Goal: Task Accomplishment & Management: Manage account settings

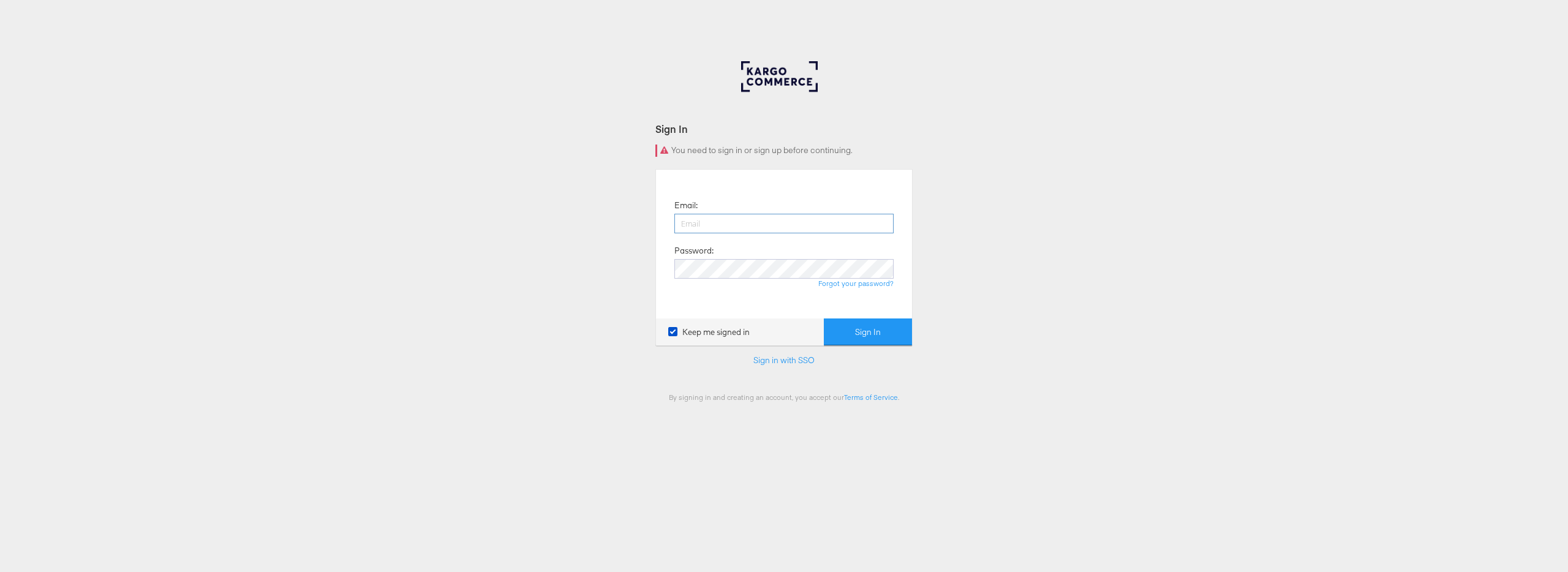
click at [728, 215] on input "email" at bounding box center [784, 223] width 219 height 20
drag, startPoint x: 724, startPoint y: 225, endPoint x: 712, endPoint y: 217, distance: 14.4
click at [724, 225] on input "email" at bounding box center [784, 223] width 219 height 20
drag, startPoint x: 803, startPoint y: 172, endPoint x: 822, endPoint y: 176, distance: 19.4
click at [803, 172] on div "Email: Password: Forgot your password? Keep me signed in Sign In" at bounding box center [783, 257] width 257 height 176
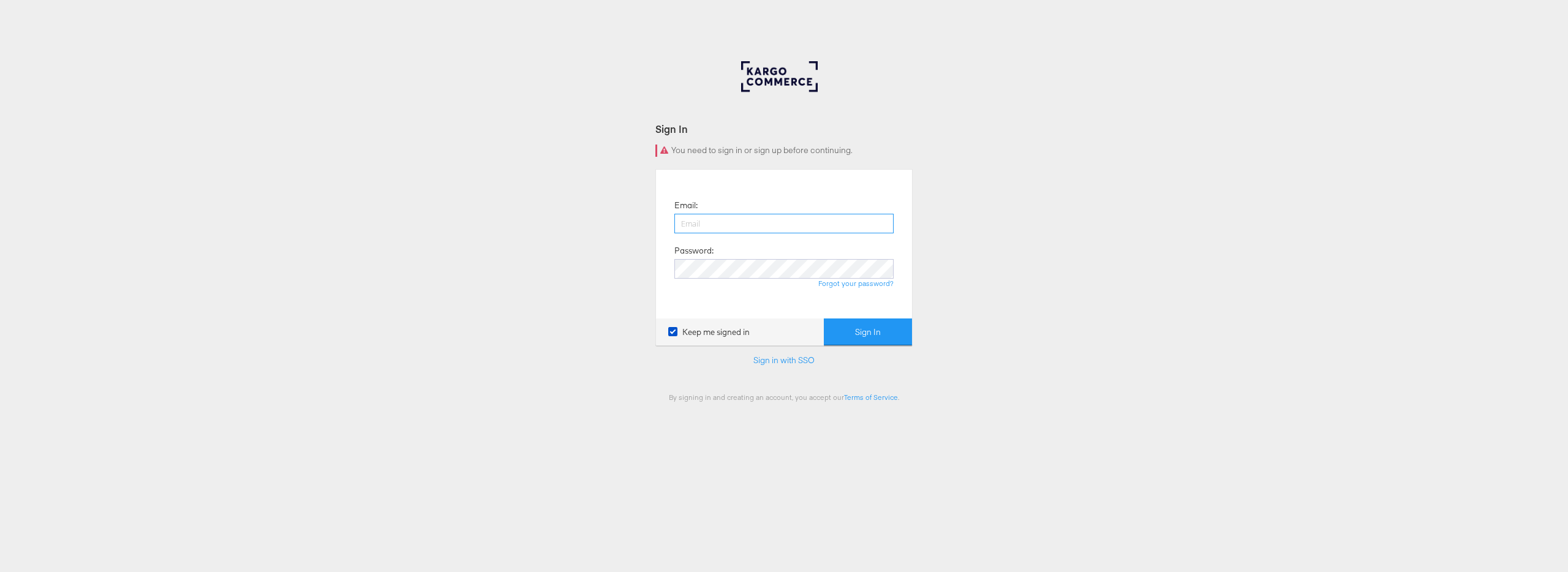
click at [746, 219] on input "email" at bounding box center [784, 223] width 219 height 20
drag, startPoint x: 963, startPoint y: 212, endPoint x: 835, endPoint y: 368, distance: 201.8
click at [963, 213] on div "Sign In You need to sign in or sign up before continuing. Email: Password: Forg…" at bounding box center [784, 367] width 1568 height 612
click at [806, 362] on link "Sign in with SSO" at bounding box center [784, 360] width 62 height 11
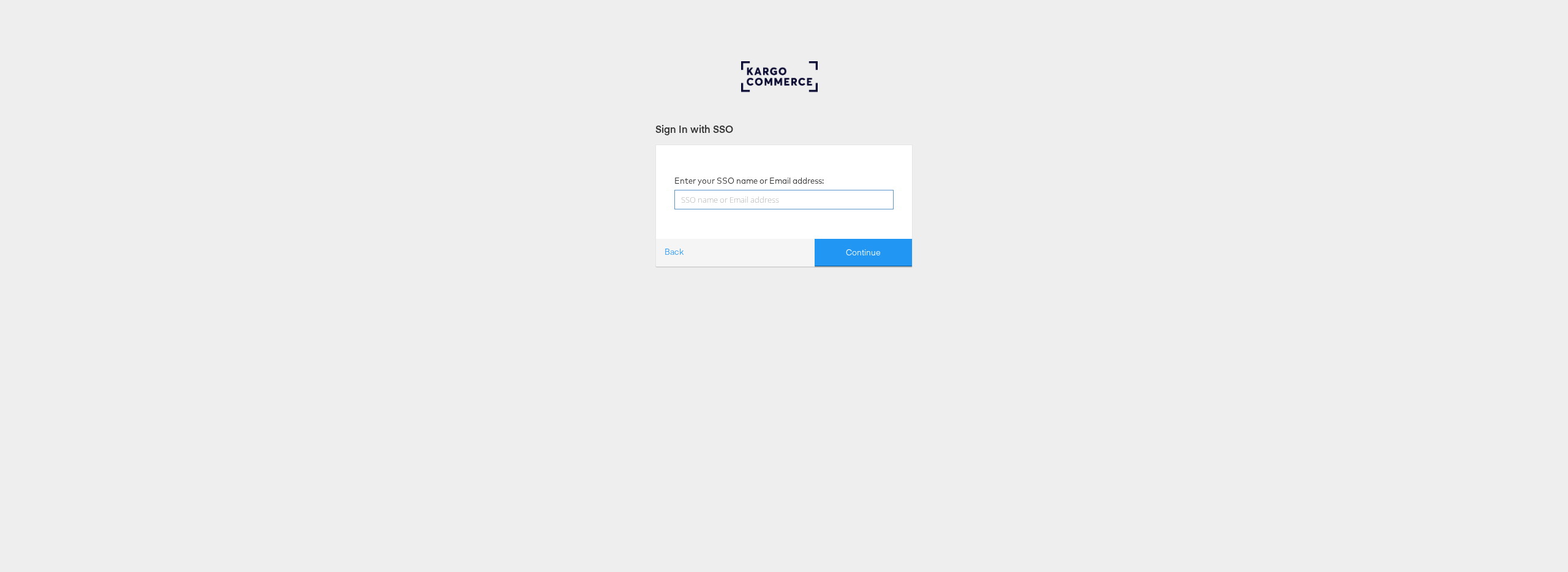
click at [806, 196] on input "text" at bounding box center [784, 199] width 219 height 20
type input "[EMAIL_ADDRESS][PERSON_NAME][DOMAIN_NAME]"
click at [815, 239] on button "Continue" at bounding box center [863, 253] width 97 height 28
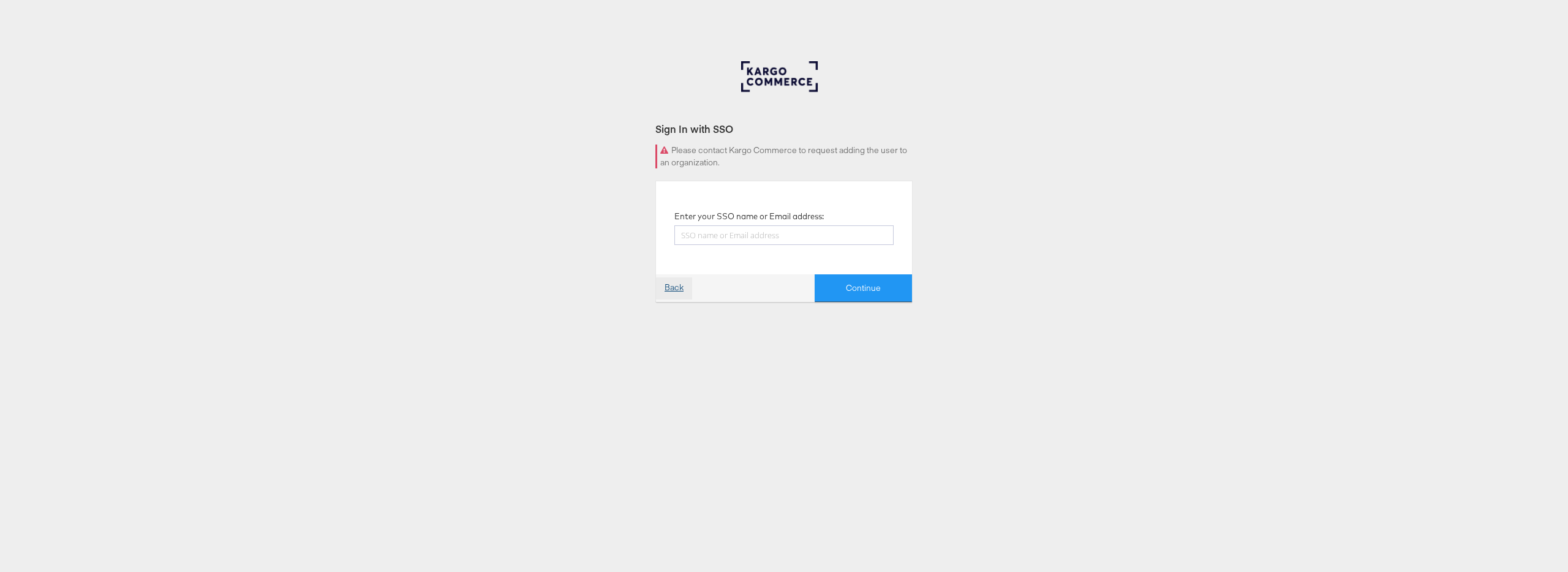
click at [676, 288] on link "Back" at bounding box center [674, 289] width 36 height 22
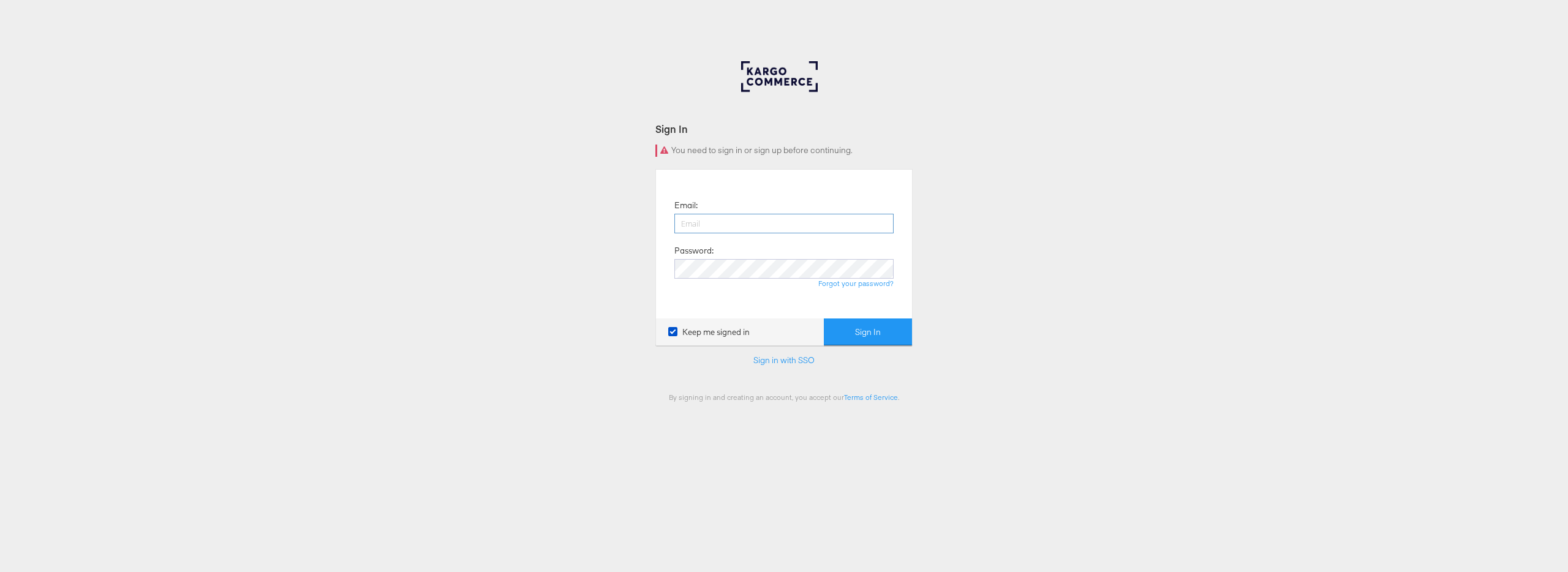
click at [761, 230] on input "email" at bounding box center [784, 223] width 219 height 20
click at [763, 218] on input "email" at bounding box center [784, 223] width 219 height 20
click at [1082, 226] on div "Sign In You need to sign in or sign up before continuing. Email: Password: Forg…" at bounding box center [784, 367] width 1568 height 612
click at [758, 217] on input "email" at bounding box center [784, 223] width 219 height 20
type input "timmy.morrissey@kargo.com"
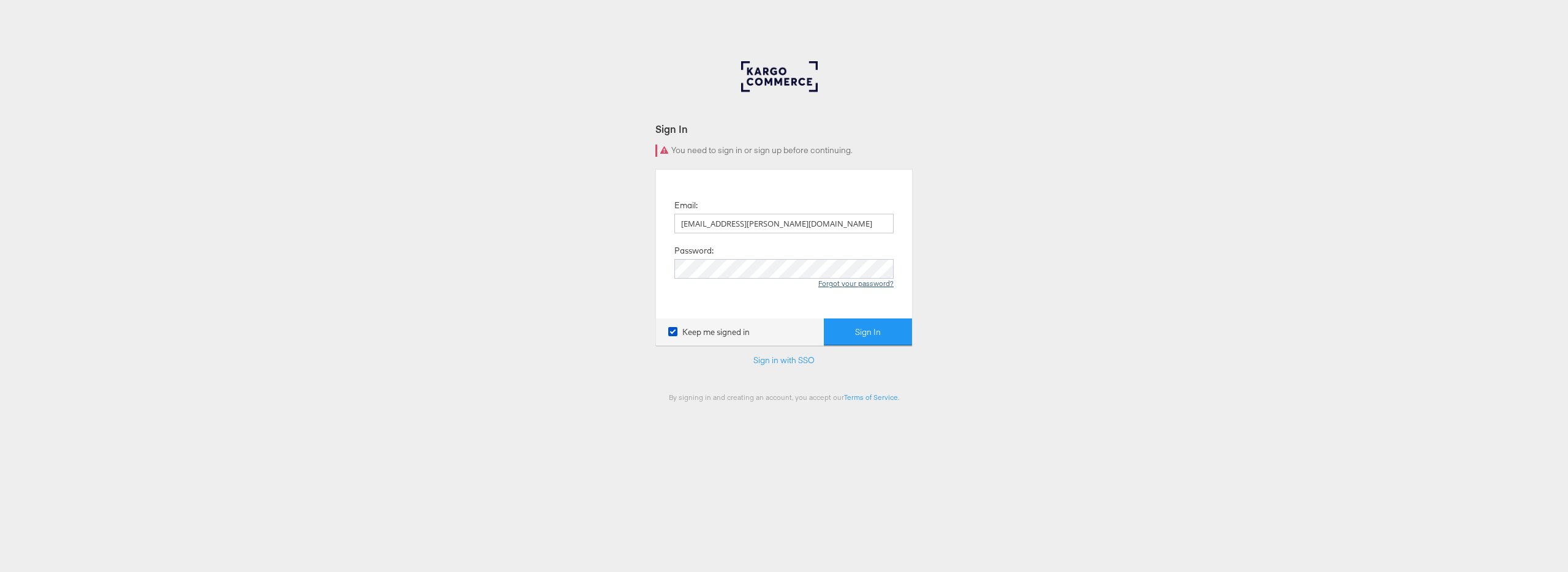
click at [866, 282] on link "Forgot your password?" at bounding box center [856, 283] width 76 height 9
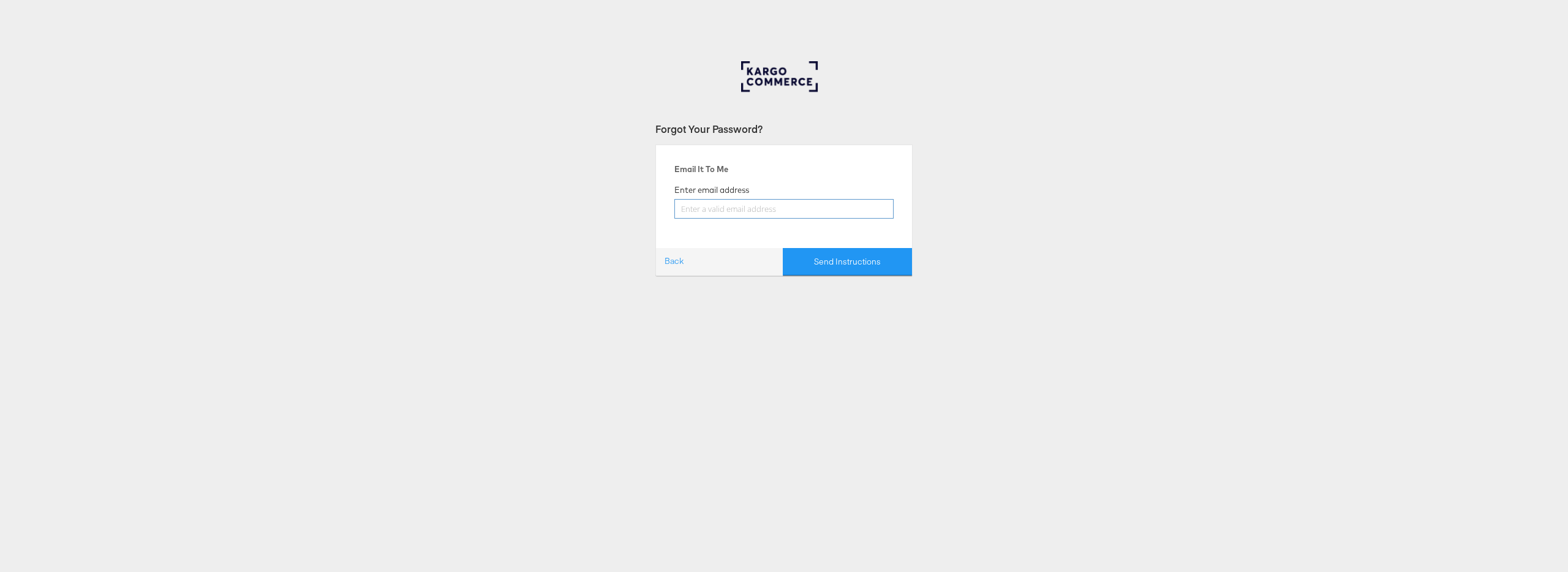
click at [730, 203] on input "email" at bounding box center [784, 209] width 219 height 20
type input "[EMAIL_ADDRESS][PERSON_NAME][DOMAIN_NAME]"
click at [783, 248] on button "Send Instructions" at bounding box center [847, 262] width 129 height 28
